Goal: Find specific page/section: Find specific page/section

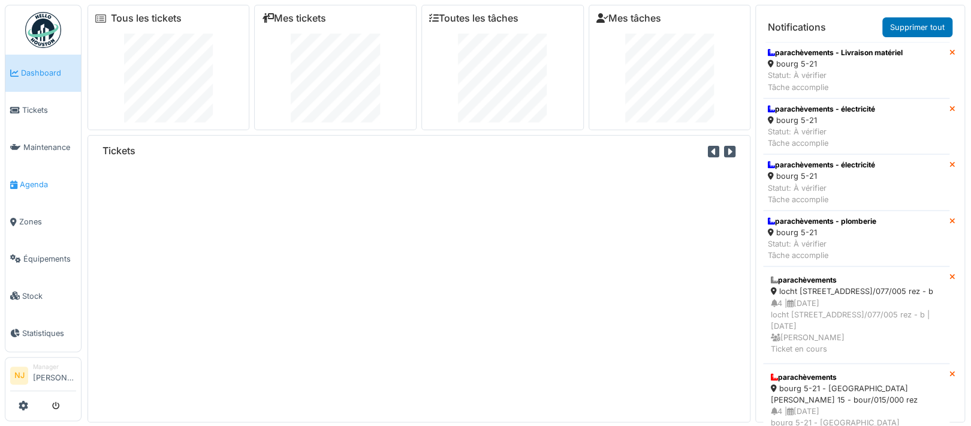
click at [29, 179] on span "Agenda" at bounding box center [48, 184] width 56 height 11
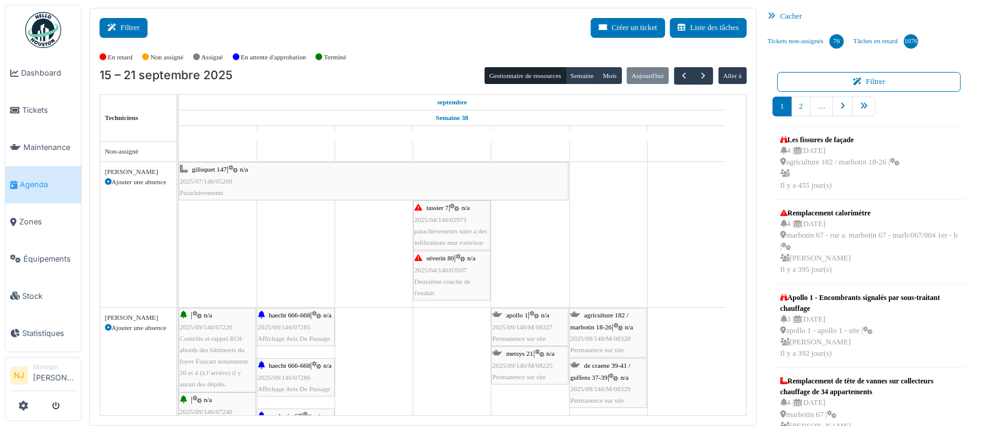
click at [124, 22] on button "Filtrer" at bounding box center [124, 28] width 48 height 20
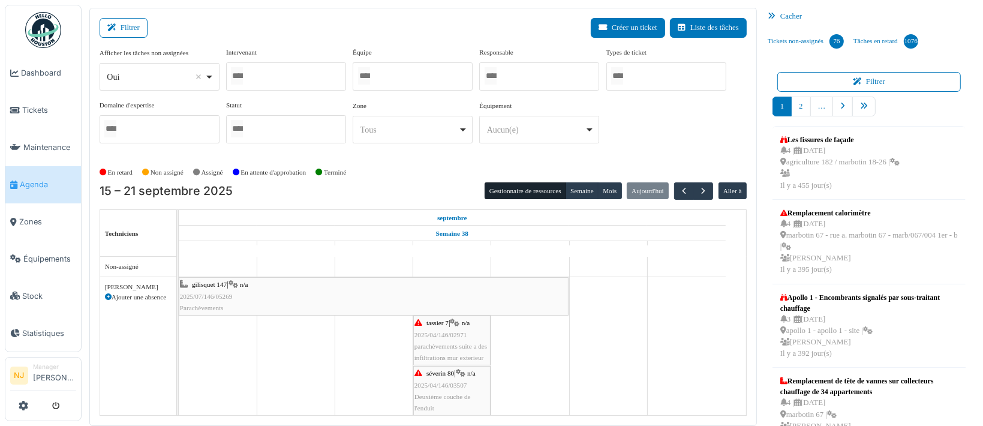
click at [366, 73] on input "Tous" at bounding box center [364, 75] width 12 height 17
click at [275, 34] on div "Filtrer Créer un ticket Liste des tâches" at bounding box center [423, 32] width 647 height 29
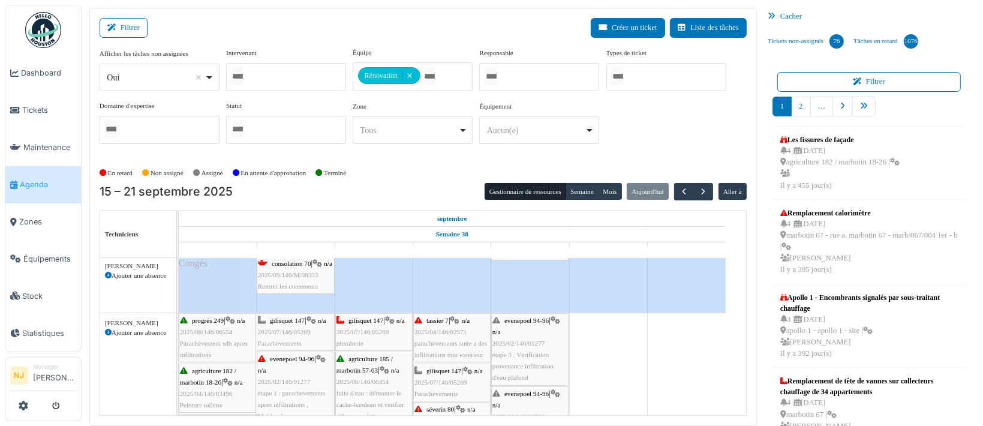
click at [516, 344] on span "2025/02/146/01277" at bounding box center [518, 342] width 53 height 7
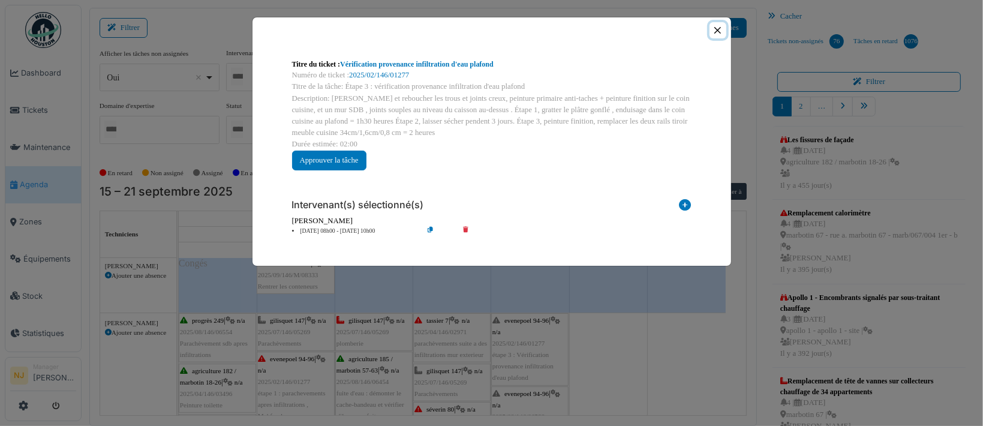
click at [715, 31] on button "Close" at bounding box center [717, 30] width 16 height 16
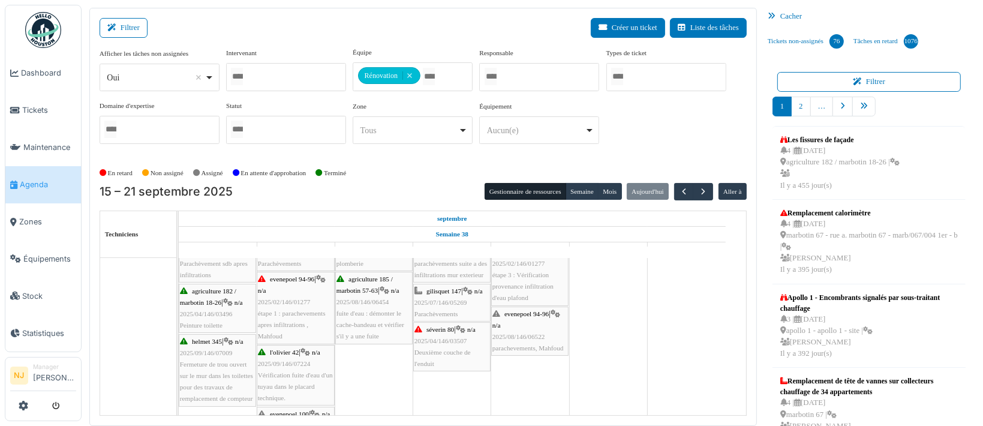
click at [516, 336] on span "2025/08/146/06522" at bounding box center [518, 336] width 53 height 7
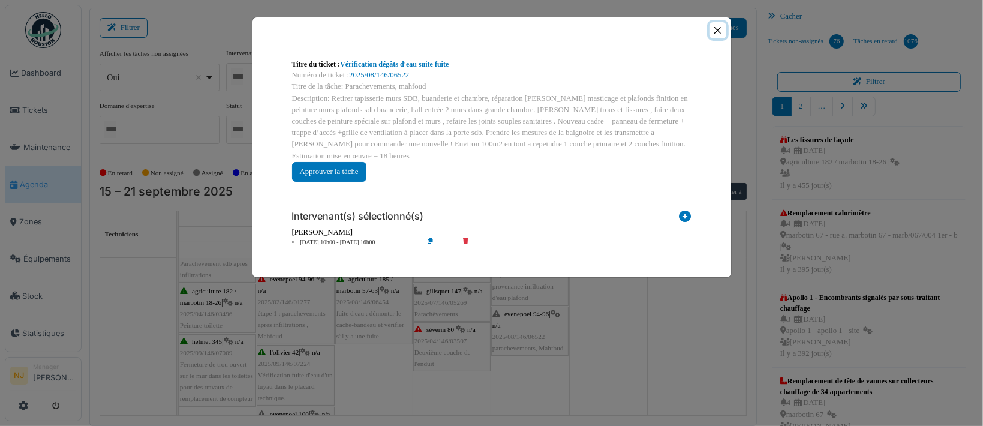
click at [714, 27] on button "Close" at bounding box center [717, 30] width 16 height 16
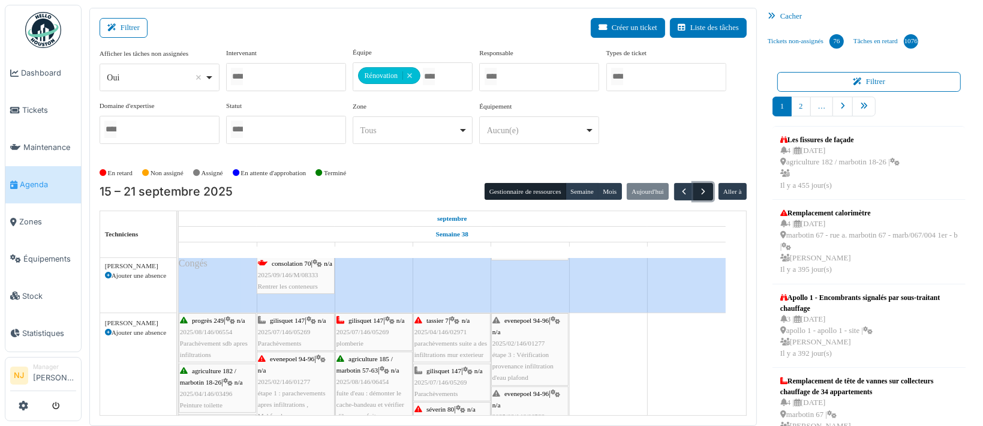
click at [698, 189] on span "button" at bounding box center [703, 191] width 10 height 10
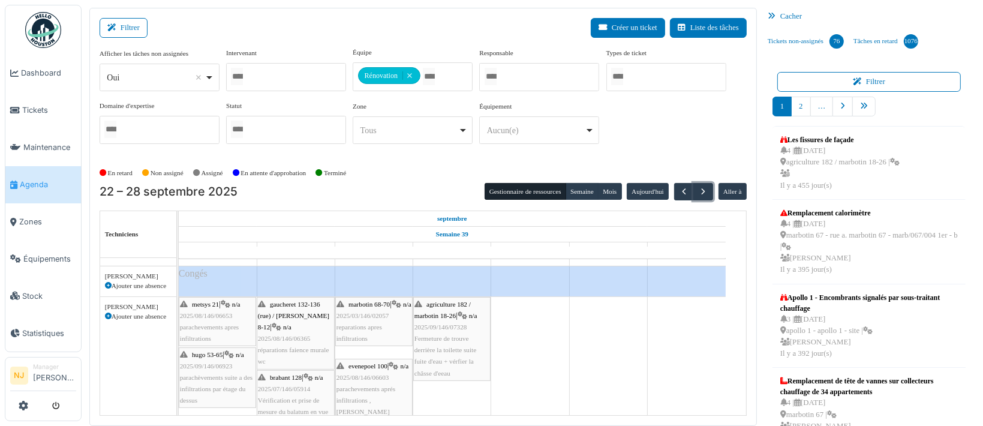
click at [425, 339] on span "Fermeture de trouve derrière la toilette suite fuite d'eau + vérfier la châsse …" at bounding box center [445, 356] width 62 height 42
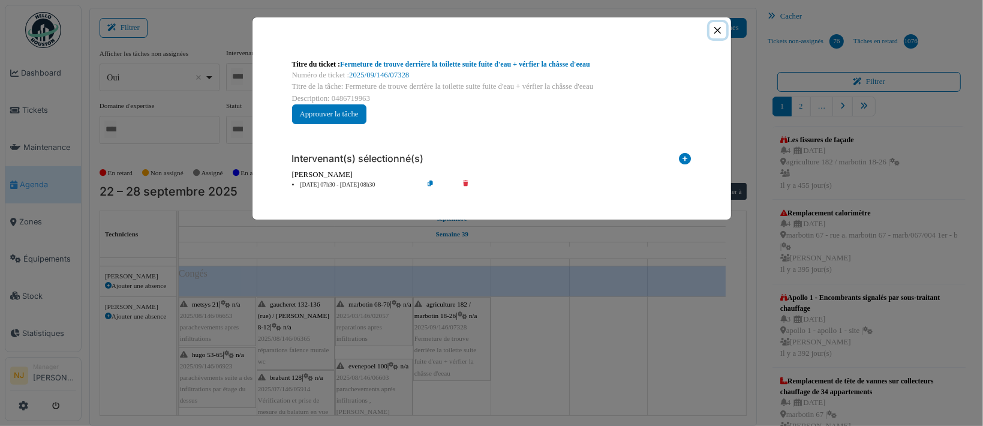
click at [717, 28] on button "Close" at bounding box center [717, 30] width 16 height 16
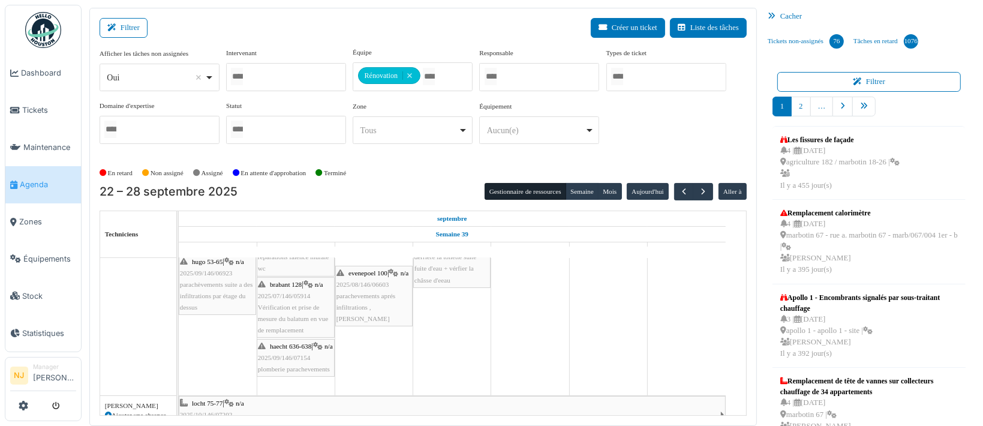
scroll to position [160, 0]
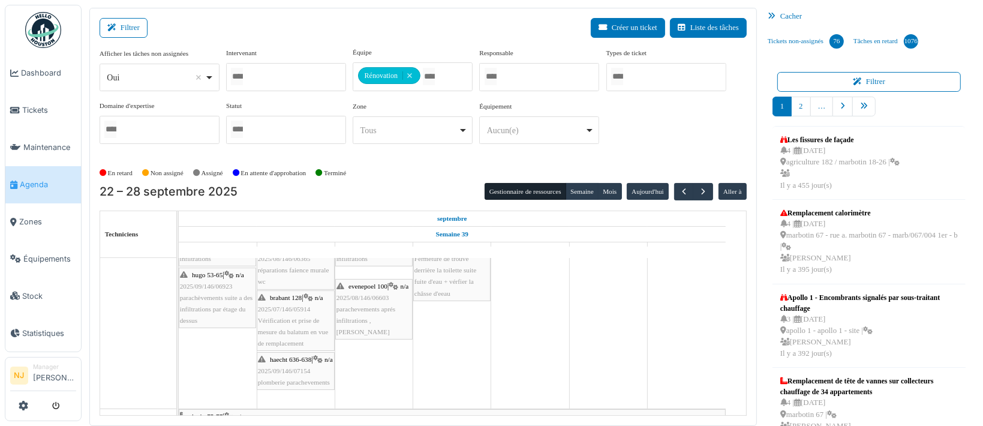
click at [372, 301] on span "2025/08/146/06603" at bounding box center [362, 297] width 53 height 7
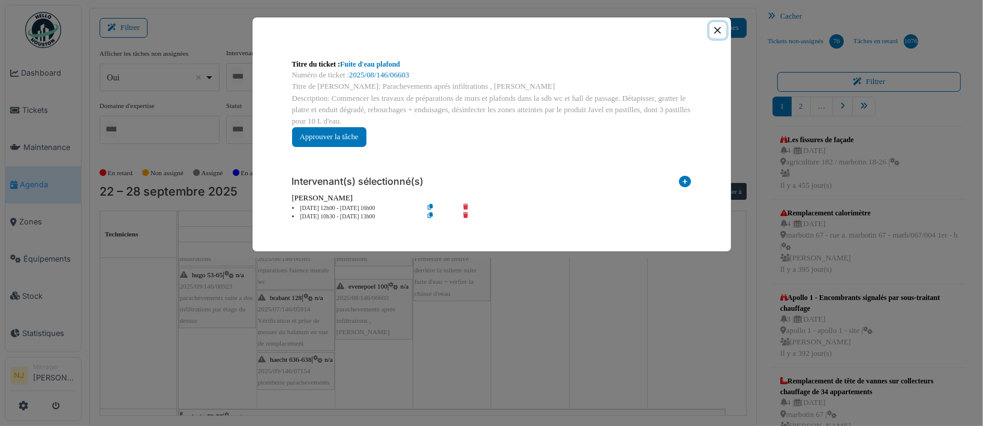
click at [718, 34] on button "Close" at bounding box center [717, 30] width 16 height 16
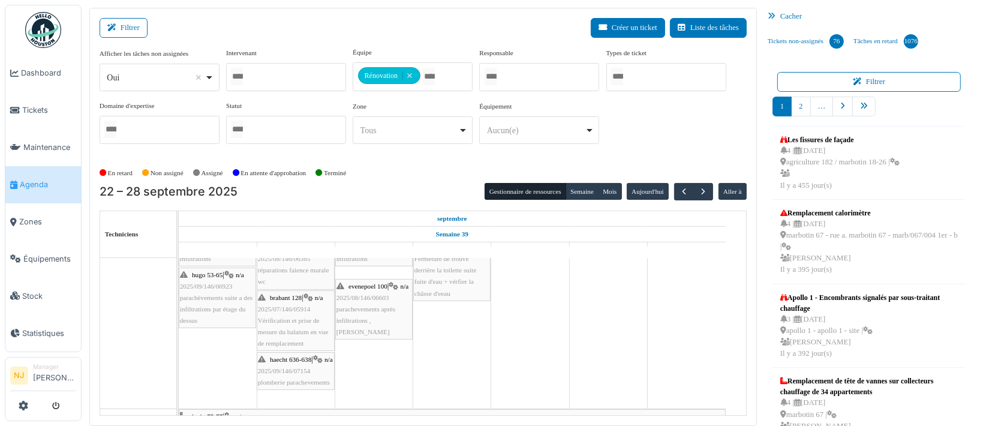
click at [273, 374] on span "2025/09/146/07154" at bounding box center [284, 370] width 53 height 7
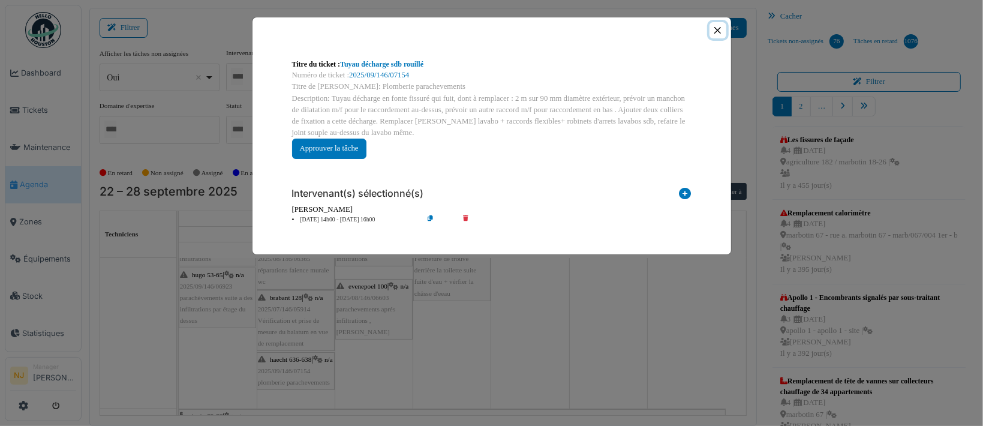
click at [718, 28] on button "Close" at bounding box center [717, 30] width 16 height 16
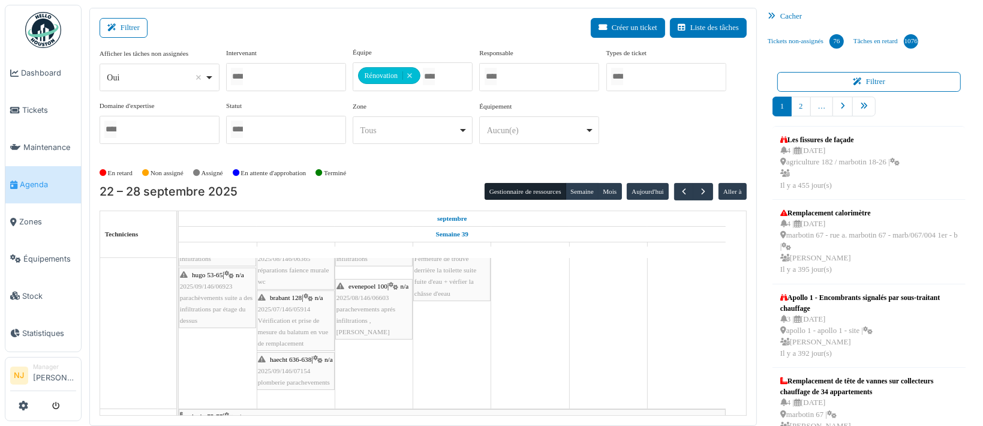
click at [212, 282] on span "2025/09/146/06923" at bounding box center [206, 285] width 53 height 7
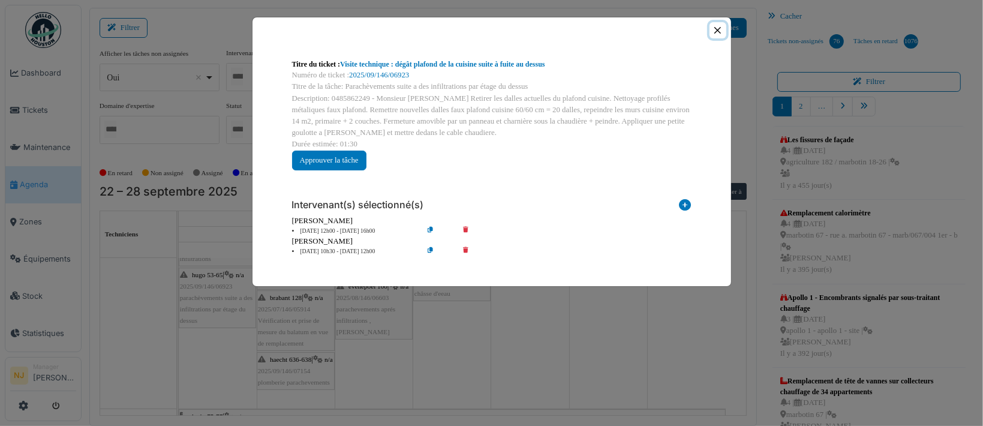
click at [716, 31] on button "Close" at bounding box center [717, 30] width 16 height 16
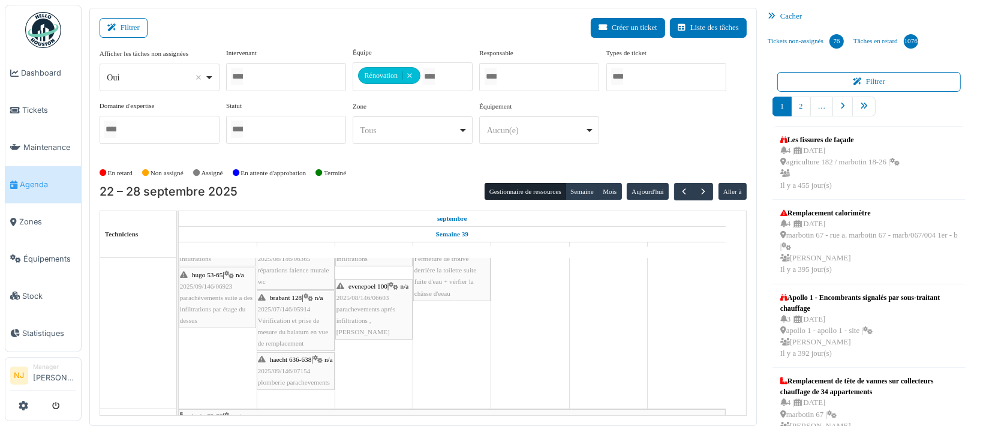
click at [359, 301] on span "2025/08/146/06603" at bounding box center [362, 297] width 53 height 7
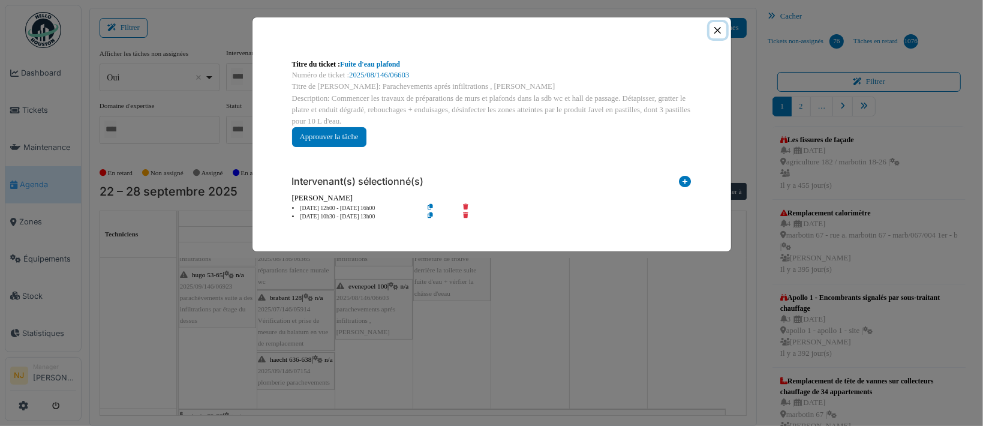
click at [717, 31] on button "Close" at bounding box center [717, 30] width 16 height 16
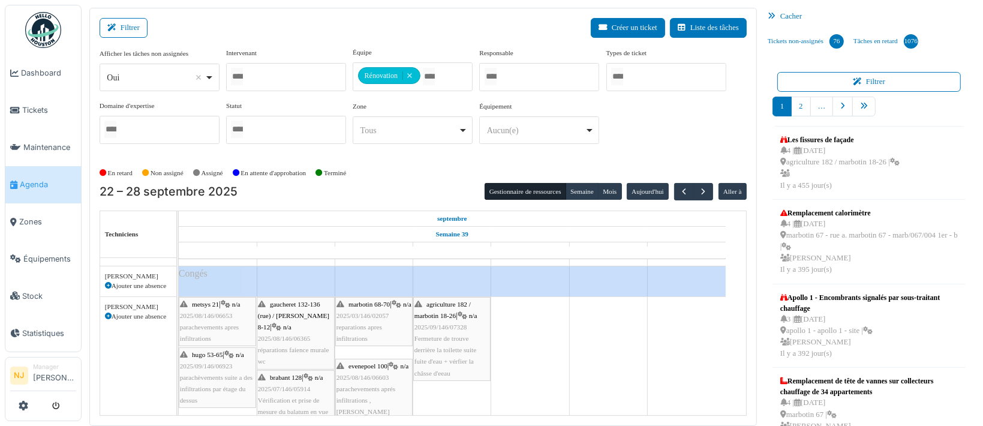
click at [448, 323] on span "2025/09/146/07328" at bounding box center [440, 326] width 53 height 7
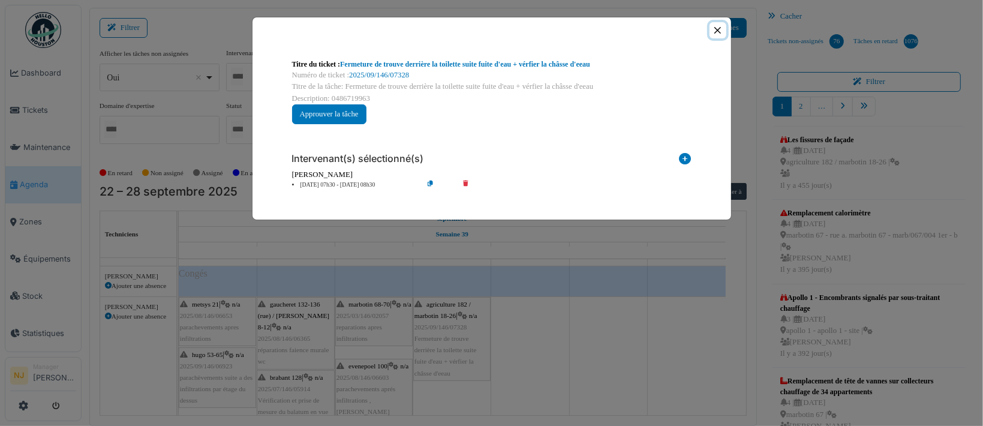
click at [717, 29] on button "Close" at bounding box center [717, 30] width 16 height 16
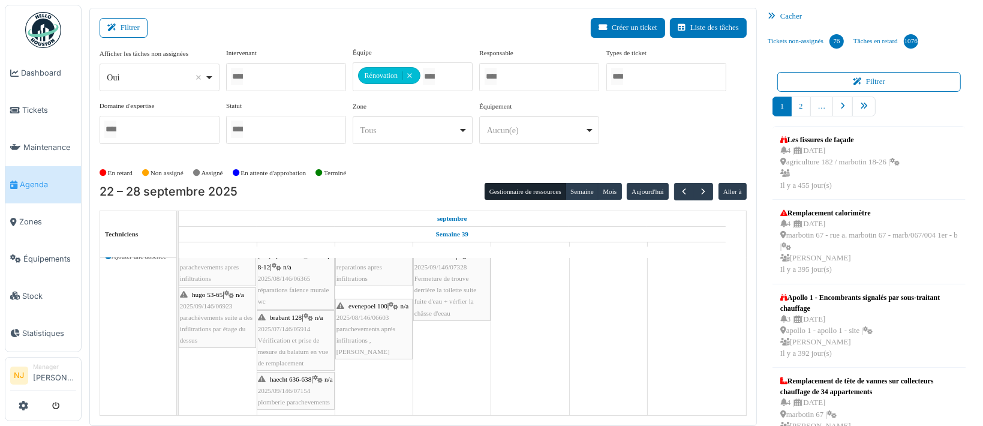
scroll to position [240, 0]
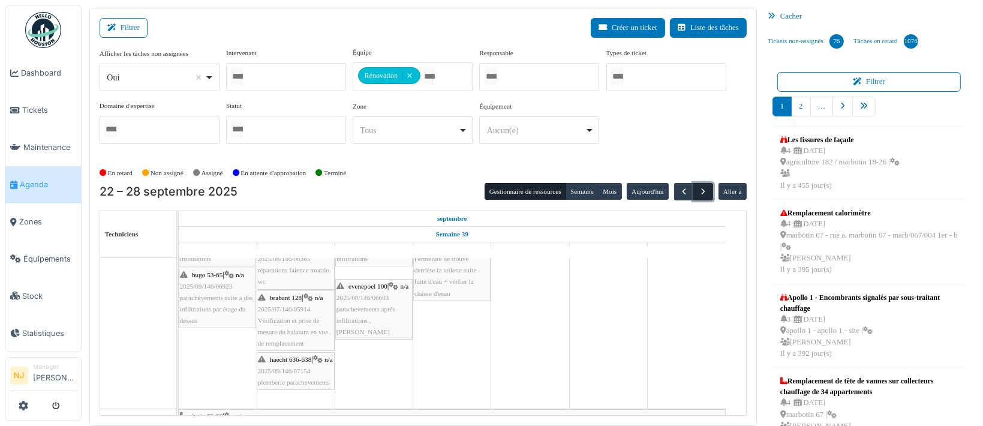
click at [698, 188] on span "button" at bounding box center [703, 191] width 10 height 10
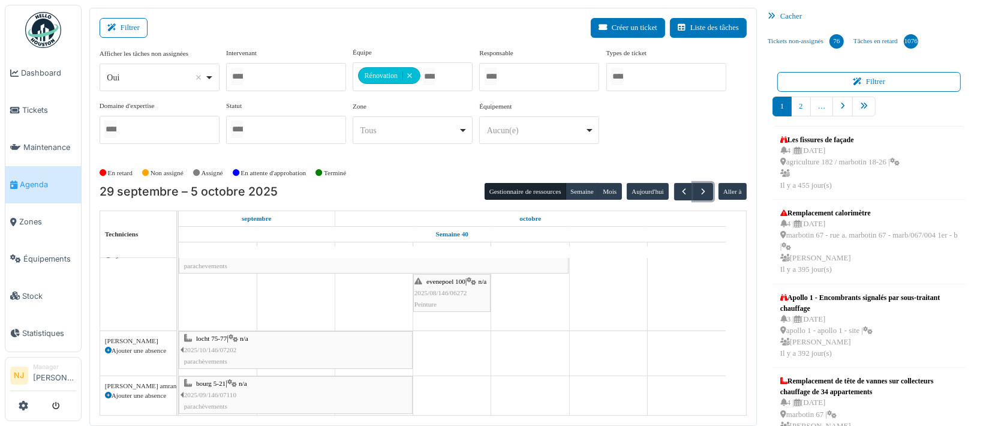
scroll to position [26, 0]
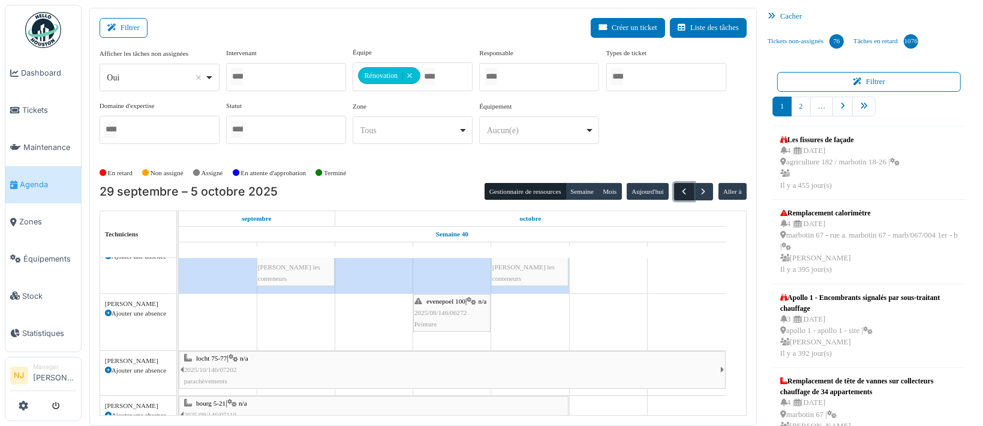
click at [679, 188] on span "button" at bounding box center [684, 191] width 10 height 10
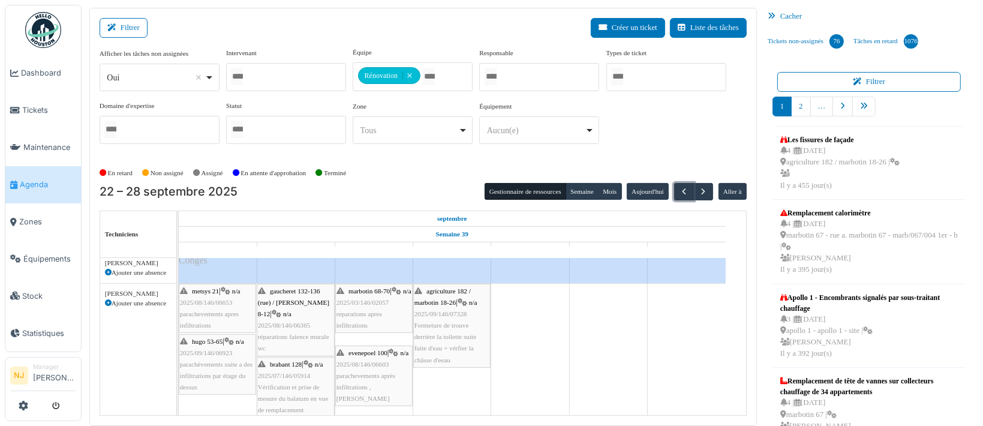
click at [204, 310] on span "parachevements apres infiltrations" at bounding box center [209, 319] width 59 height 19
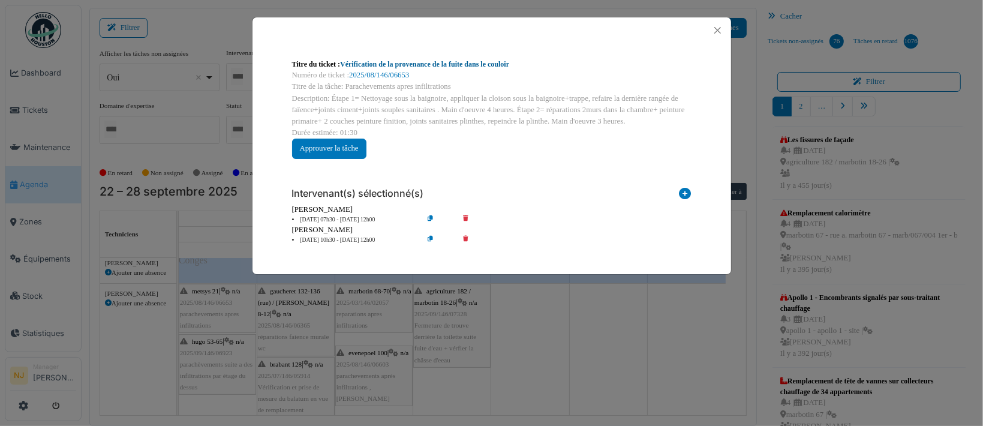
click at [393, 61] on link "Vérification de la provenance de la fuite dans le couloir" at bounding box center [424, 64] width 169 height 8
